Goal: Register for event/course

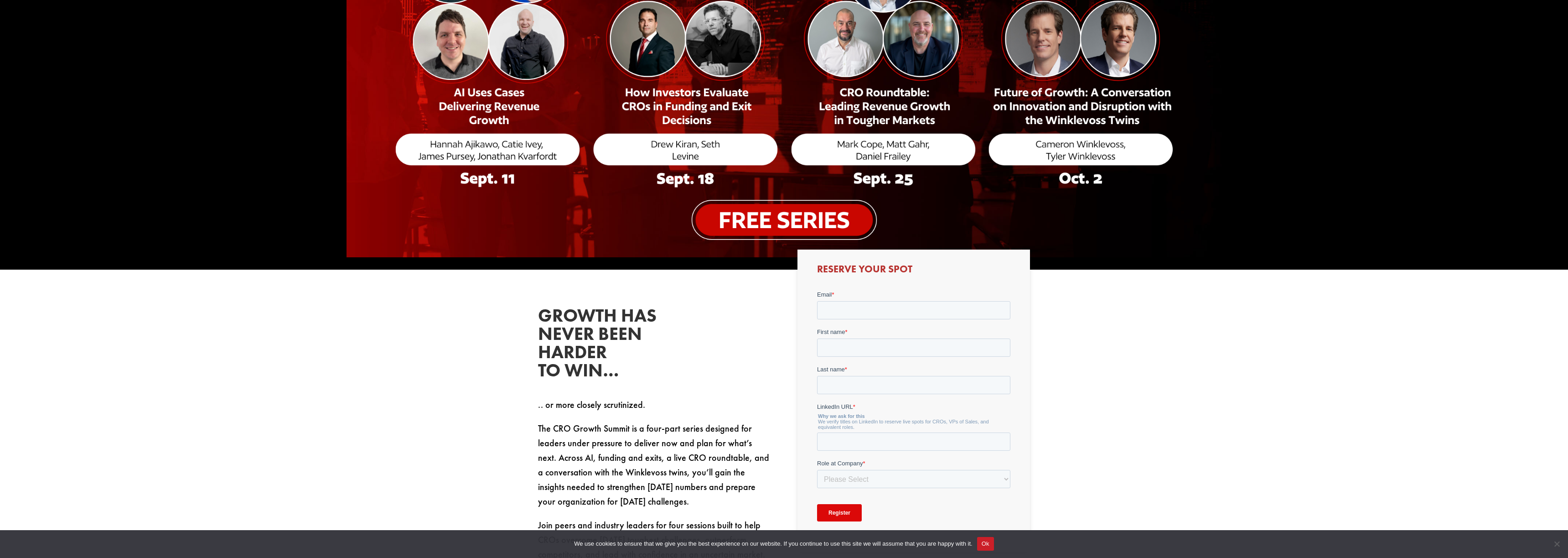
scroll to position [294, 0]
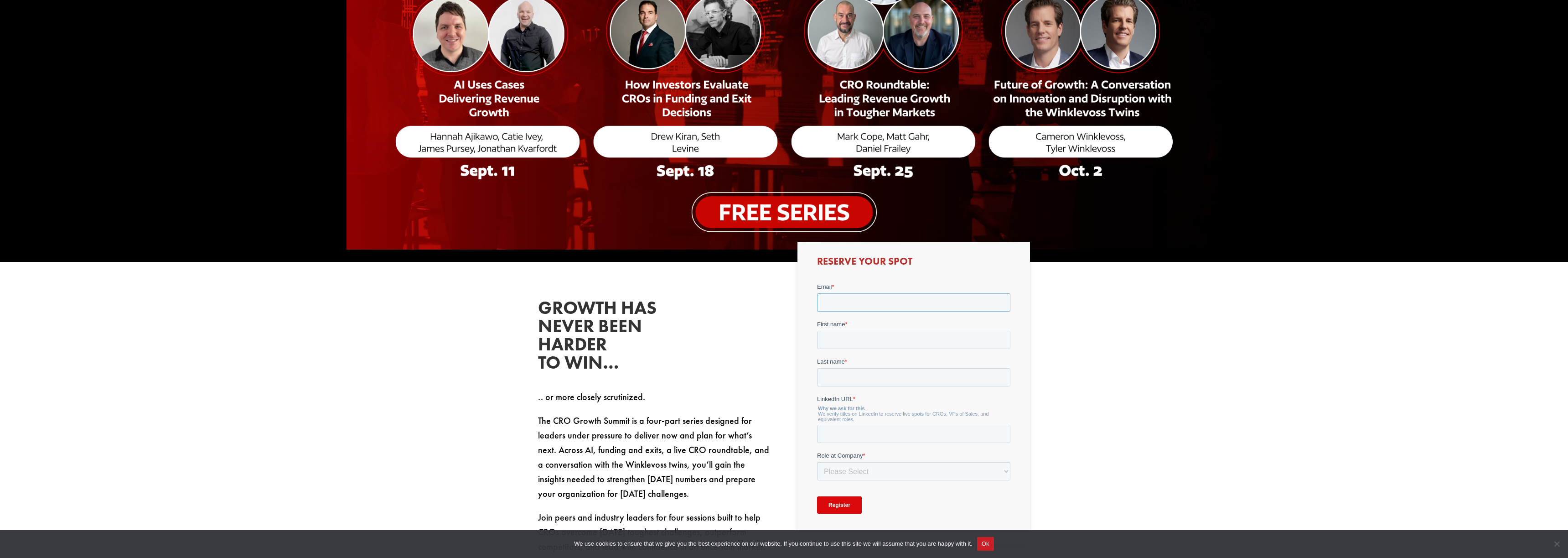
click at [844, 305] on input "Email *" at bounding box center [914, 302] width 194 height 18
type input "[PERSON_NAME][EMAIL_ADDRESS][PERSON_NAME][DOMAIN_NAME]"
type input "[PERSON_NAME]"
click at [858, 341] on input "[PERSON_NAME]" at bounding box center [914, 339] width 194 height 18
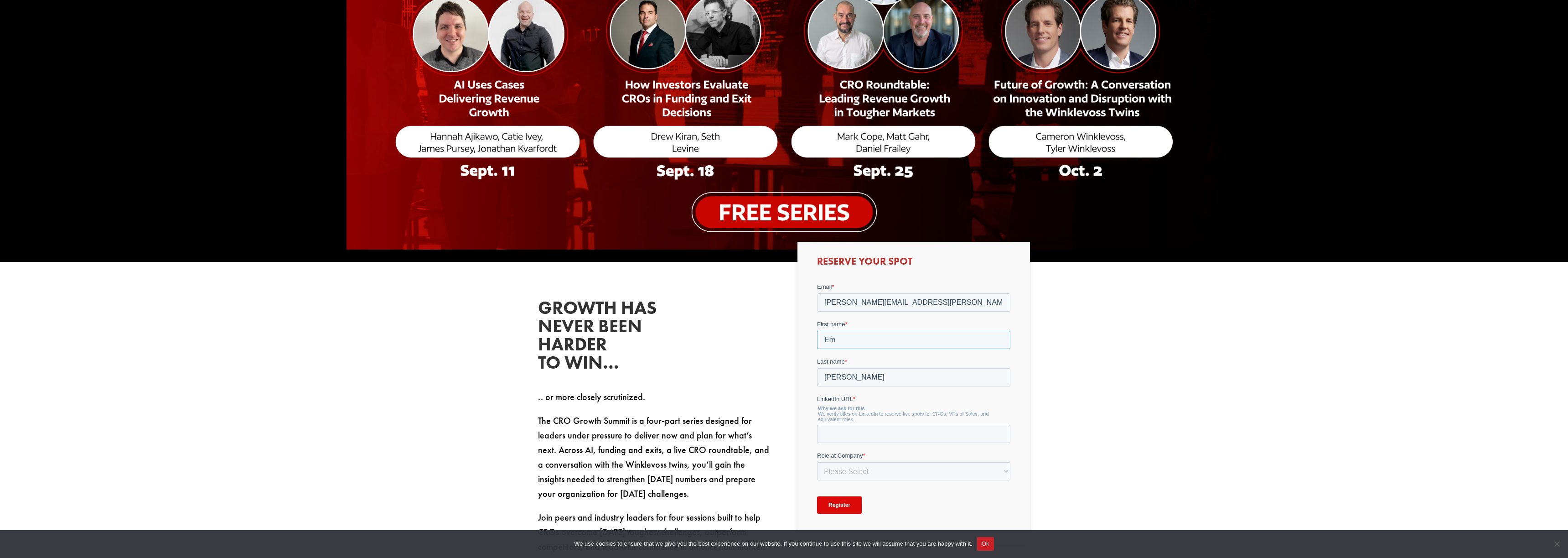
type input "E"
type input "[PERSON_NAME]"
click at [878, 434] on input "LinkedIn URL *" at bounding box center [914, 434] width 194 height 18
click at [831, 432] on input "LinkedIn URL *" at bounding box center [914, 434] width 194 height 18
paste input "[URL][DOMAIN_NAME]"
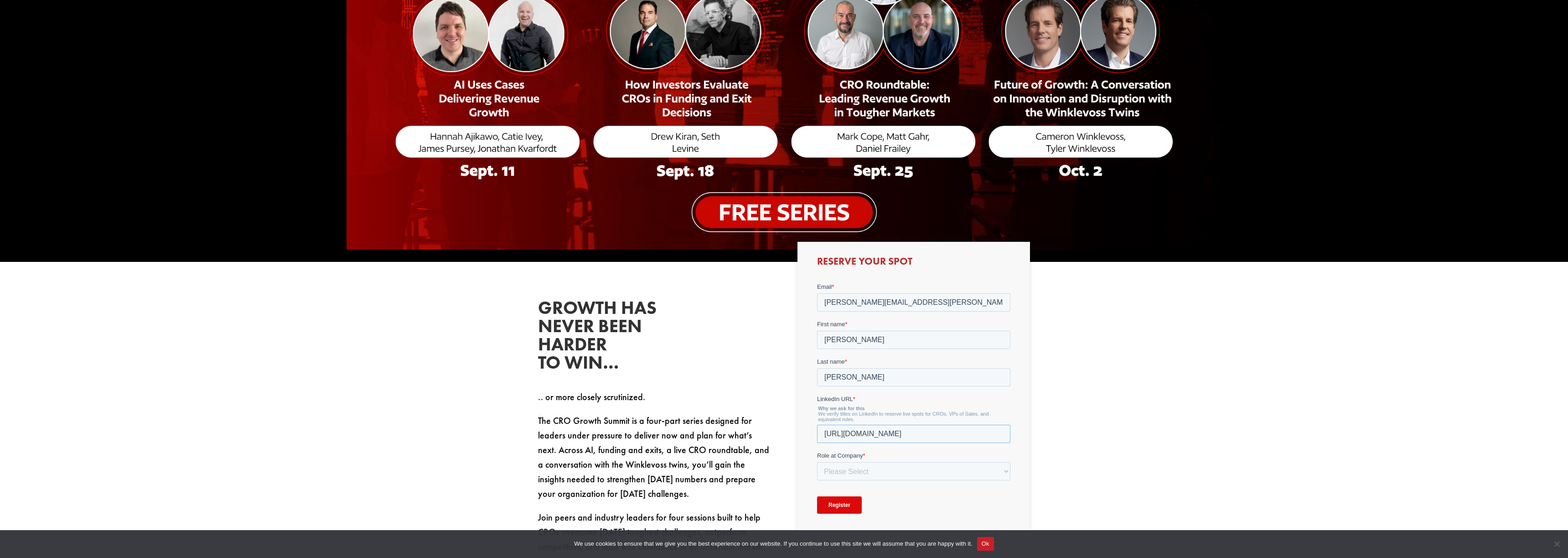
type input "[URL][DOMAIN_NAME]"
click at [1080, 441] on div "Growth has never been harder to win… .. or more closely scrutinized. The CRO Gr…" at bounding box center [784, 426] width 1568 height 330
click at [992, 467] on select "Please Select C-Level (CRO, CSO, etc) Senior Leadership (VP of Sales, VP of Ena…" at bounding box center [914, 471] width 194 height 18
select select "C-Level (CRO, CSO, etc)"
click at [817, 462] on select "Please Select C-Level (CRO, CSO, etc) Senior Leadership (VP of Sales, VP of Ena…" at bounding box center [914, 471] width 194 height 18
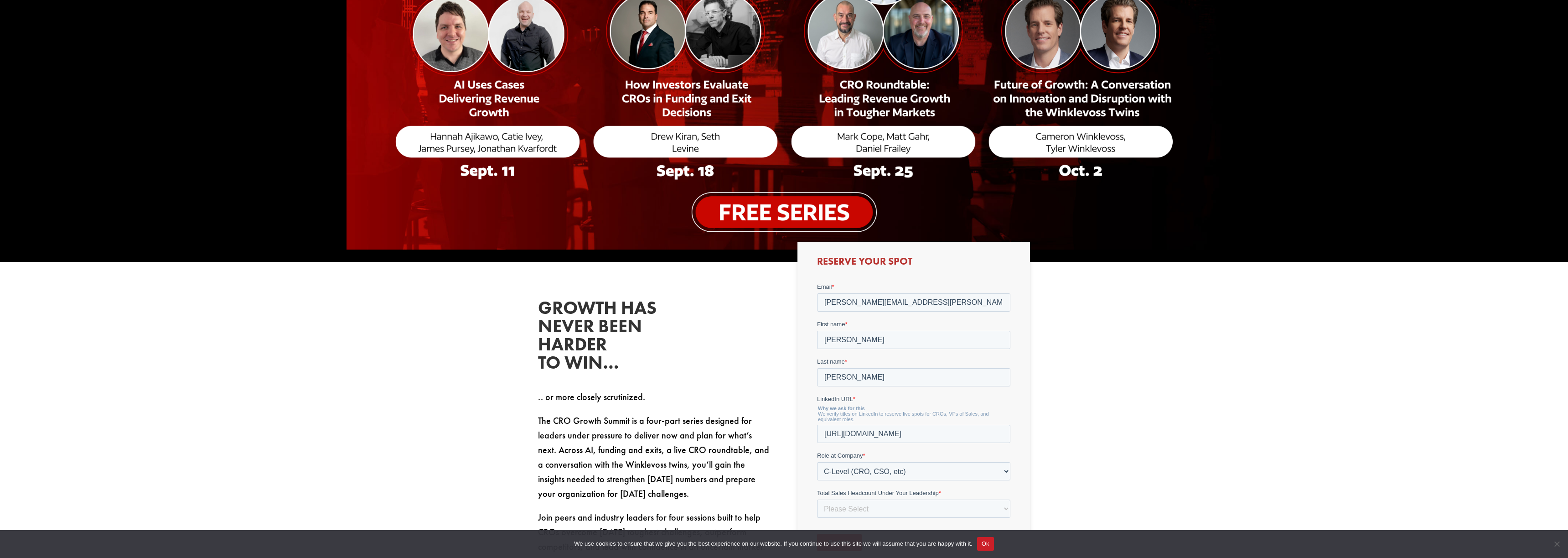
click at [1156, 443] on div "Growth has never been harder to win… .. or more closely scrutinized. The CRO Gr…" at bounding box center [784, 440] width 1568 height 357
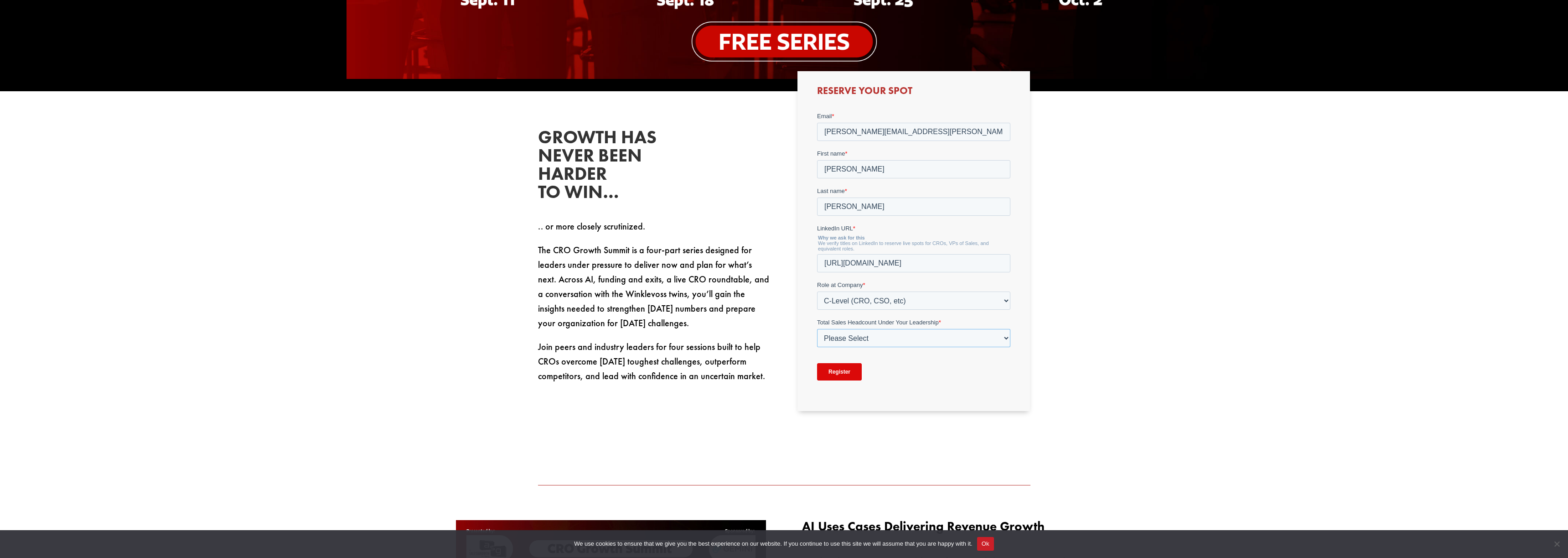
click at [978, 341] on select "Please Select Just Me 1-9 [PHONE_NUMBER] [PHONE_NUMBER]+" at bounding box center [914, 337] width 194 height 18
select select "100+"
click at [817, 328] on select "Please Select Just Me 1-9 [PHONE_NUMBER] [PHONE_NUMBER]+" at bounding box center [914, 337] width 194 height 18
click at [839, 372] on input "Register" at bounding box center [839, 371] width 44 height 17
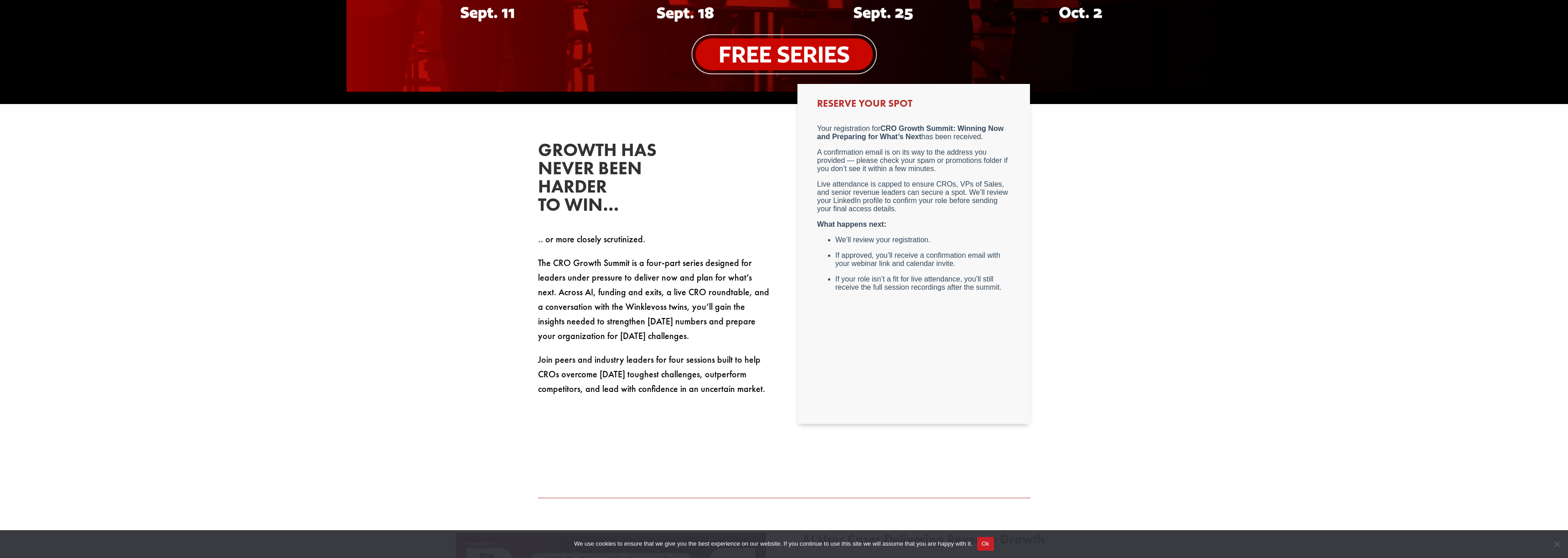
scroll to position [881, 0]
